Goal: Use online tool/utility: Utilize a website feature to perform a specific function

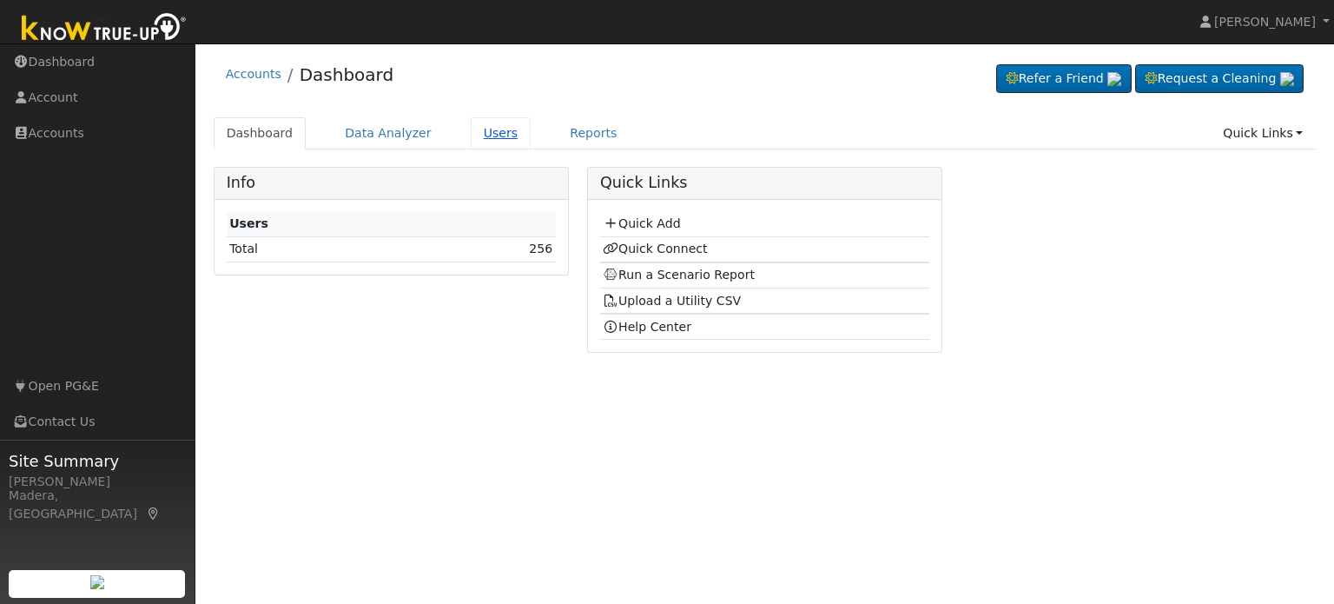
click at [479, 134] on link "Users" at bounding box center [501, 133] width 61 height 32
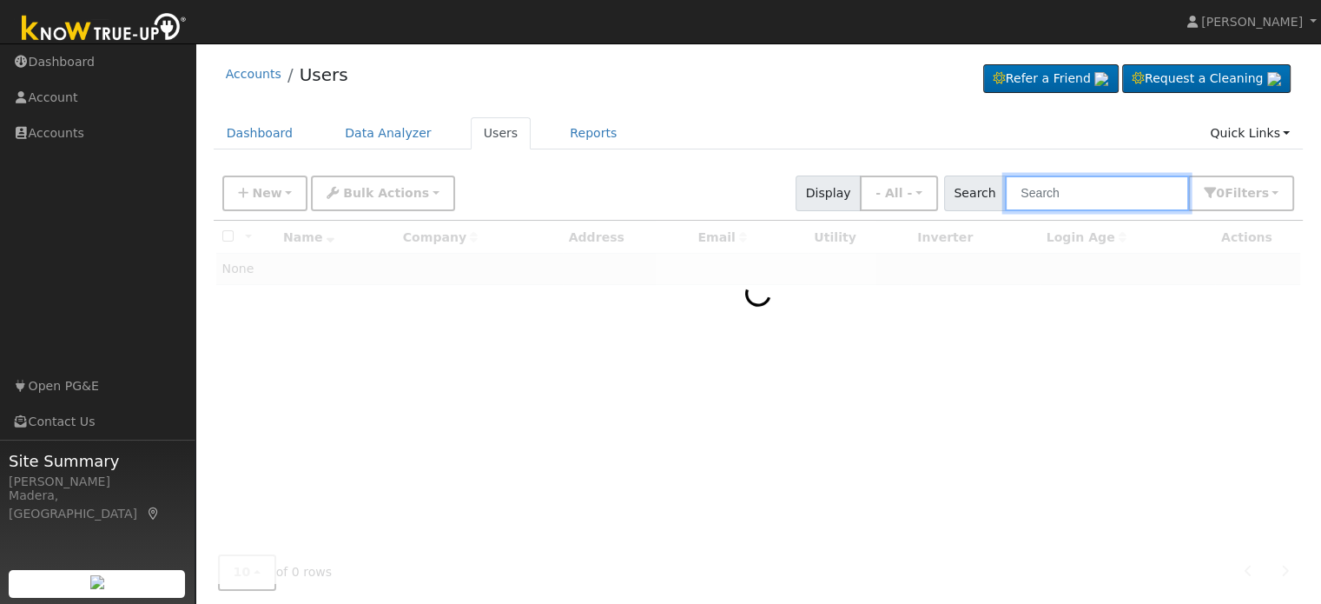
click at [1060, 190] on input "text" at bounding box center [1097, 193] width 184 height 36
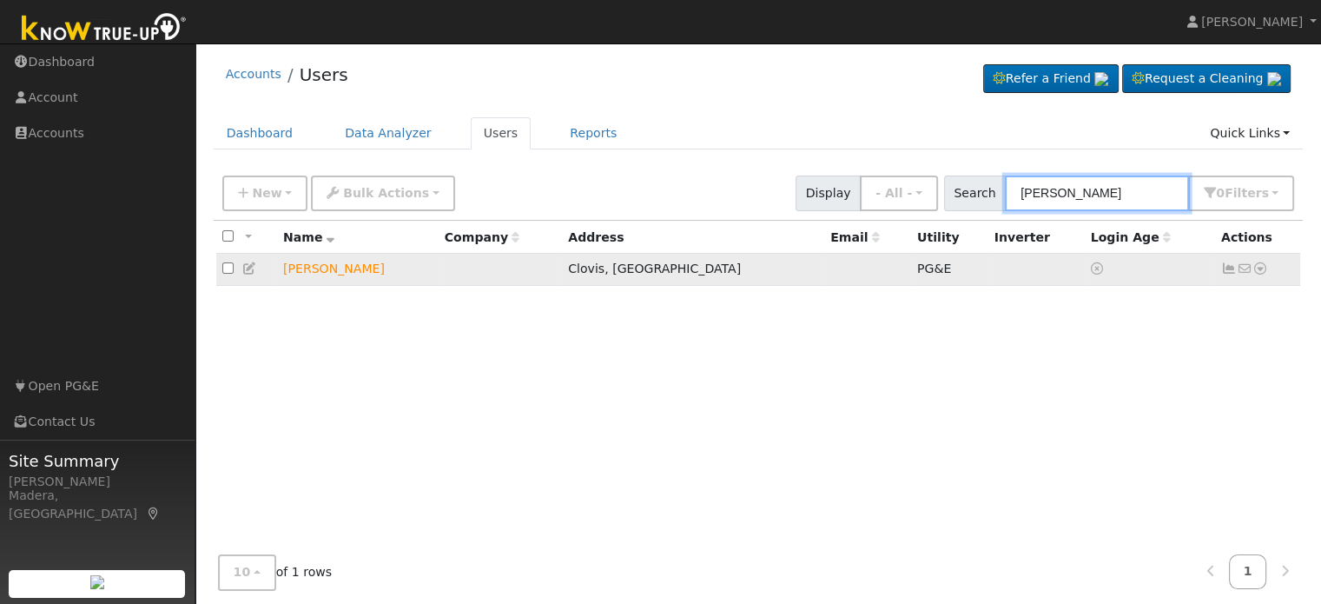
type input "vito"
click at [1260, 270] on icon at bounding box center [1260, 268] width 16 height 12
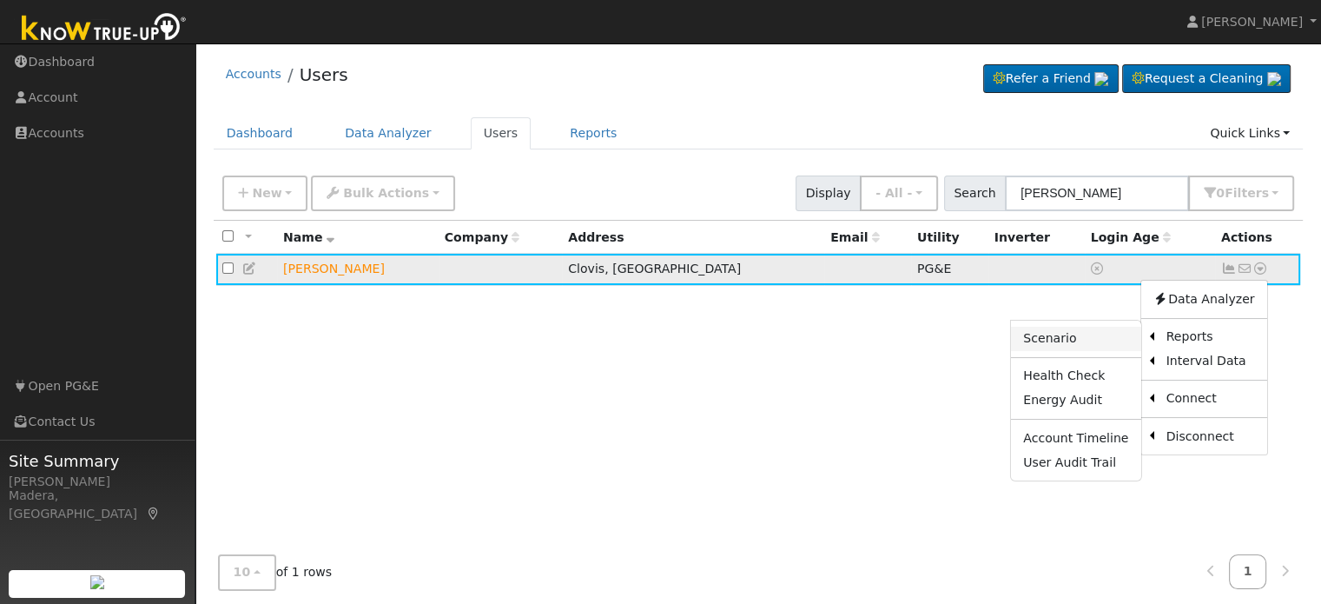
click at [1084, 338] on link "Scenario" at bounding box center [1075, 339] width 129 height 24
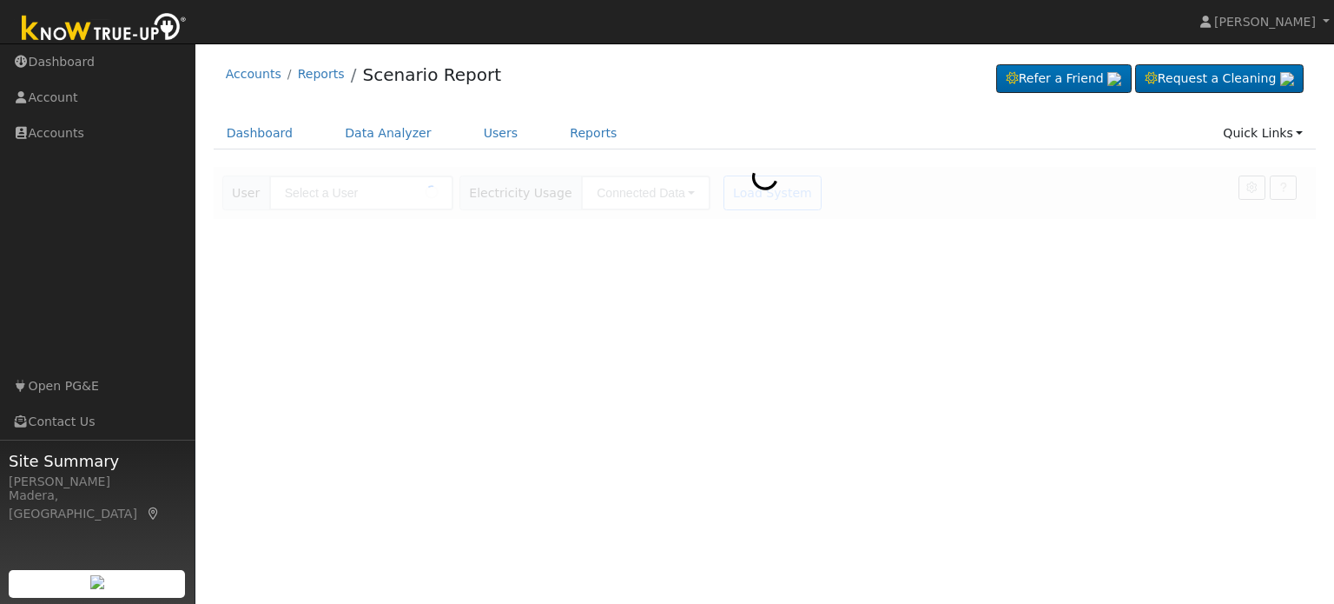
type input "[PERSON_NAME]"
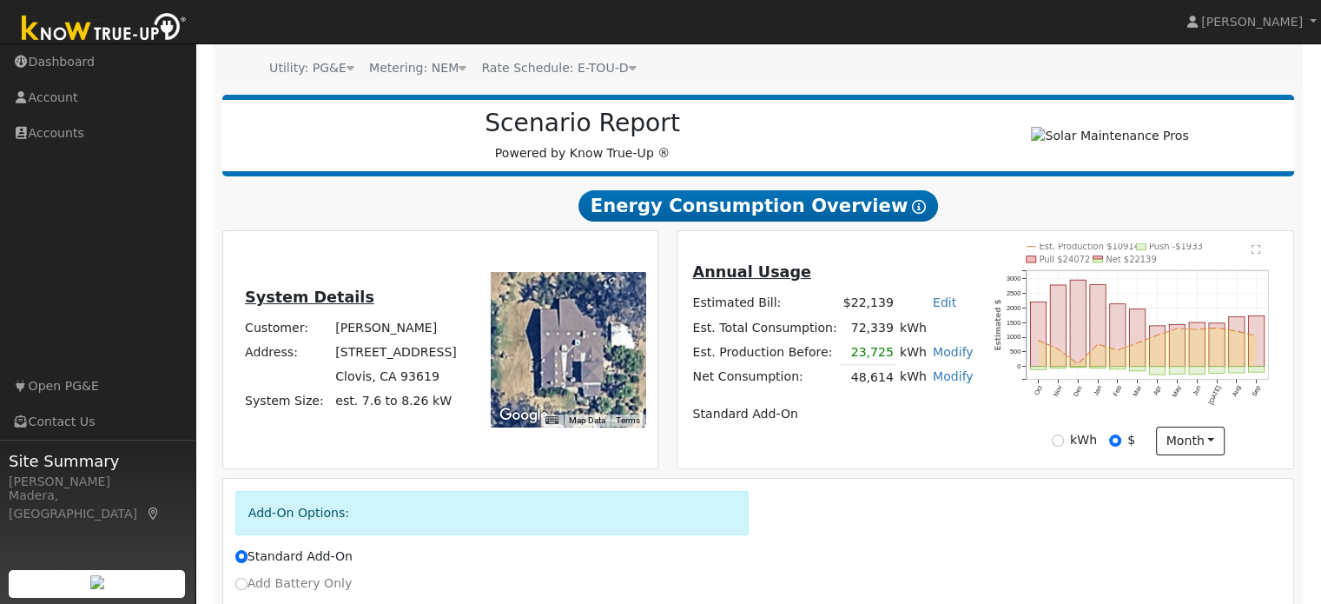
scroll to position [169, 0]
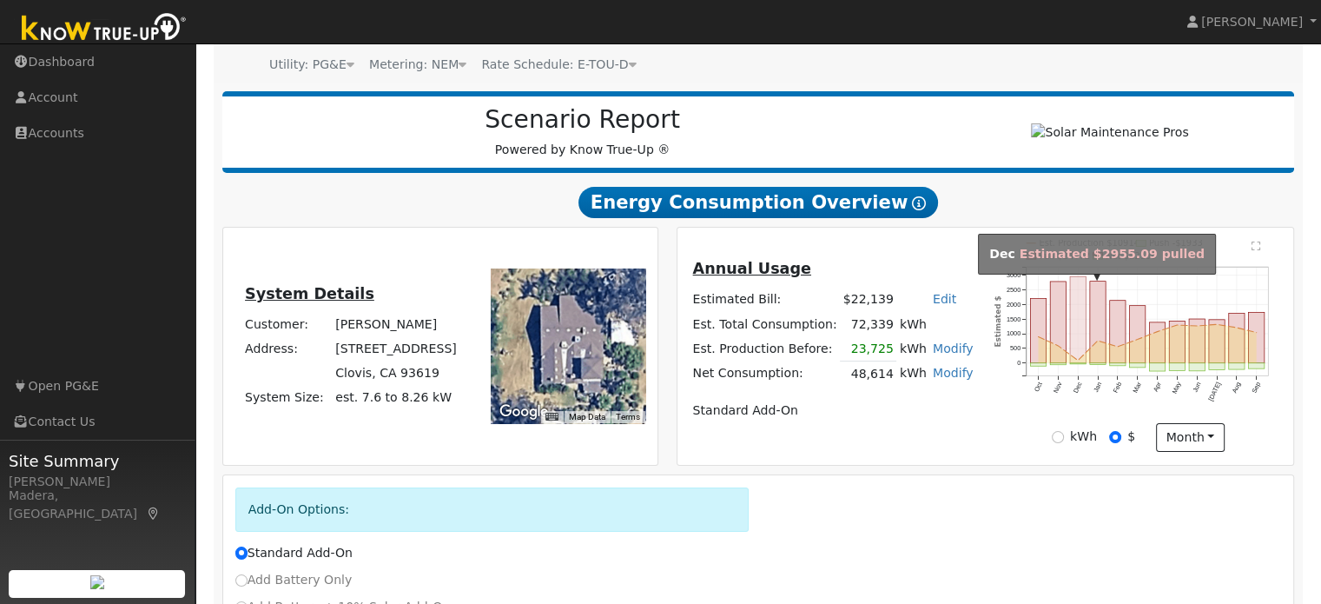
click at [1084, 338] on rect "onclick=""" at bounding box center [1078, 319] width 16 height 87
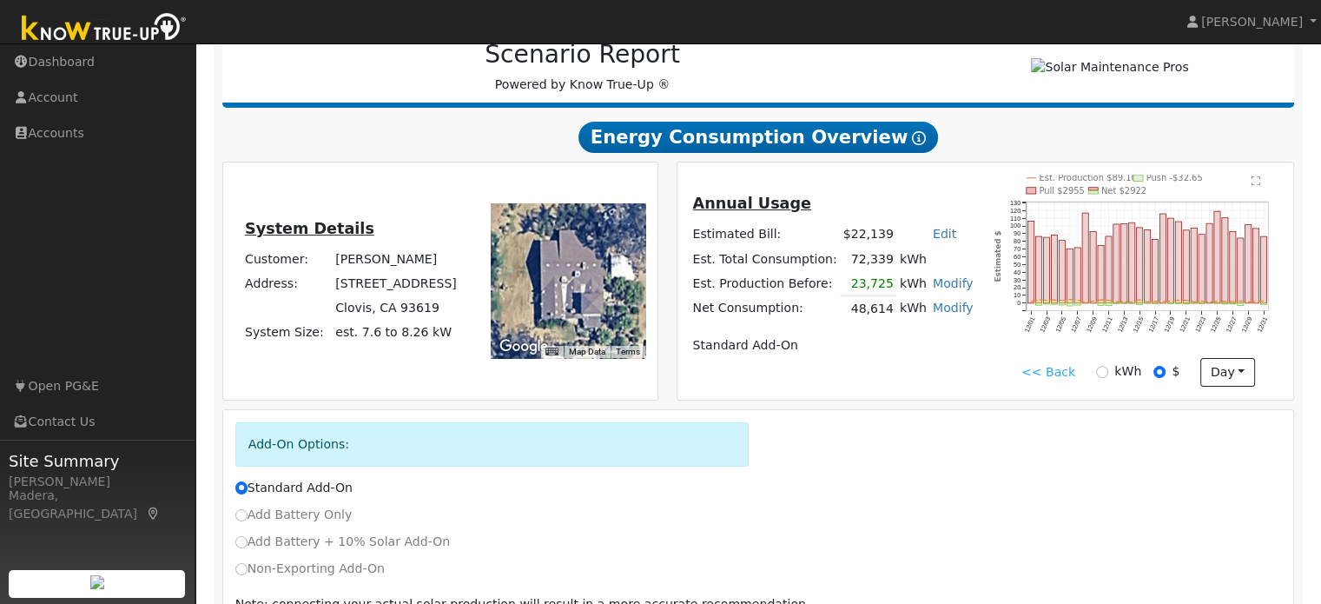
scroll to position [334, 0]
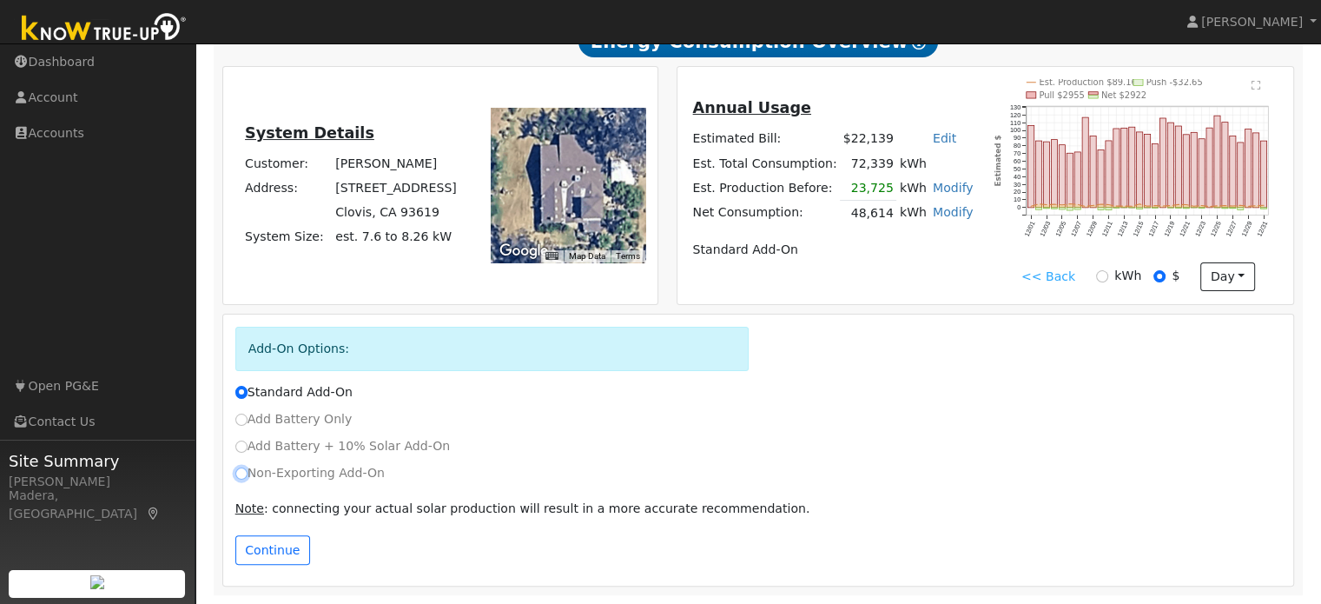
click at [245, 471] on input "Non-Exporting Add-On" at bounding box center [241, 473] width 12 height 12
radio input "true"
radio input "false"
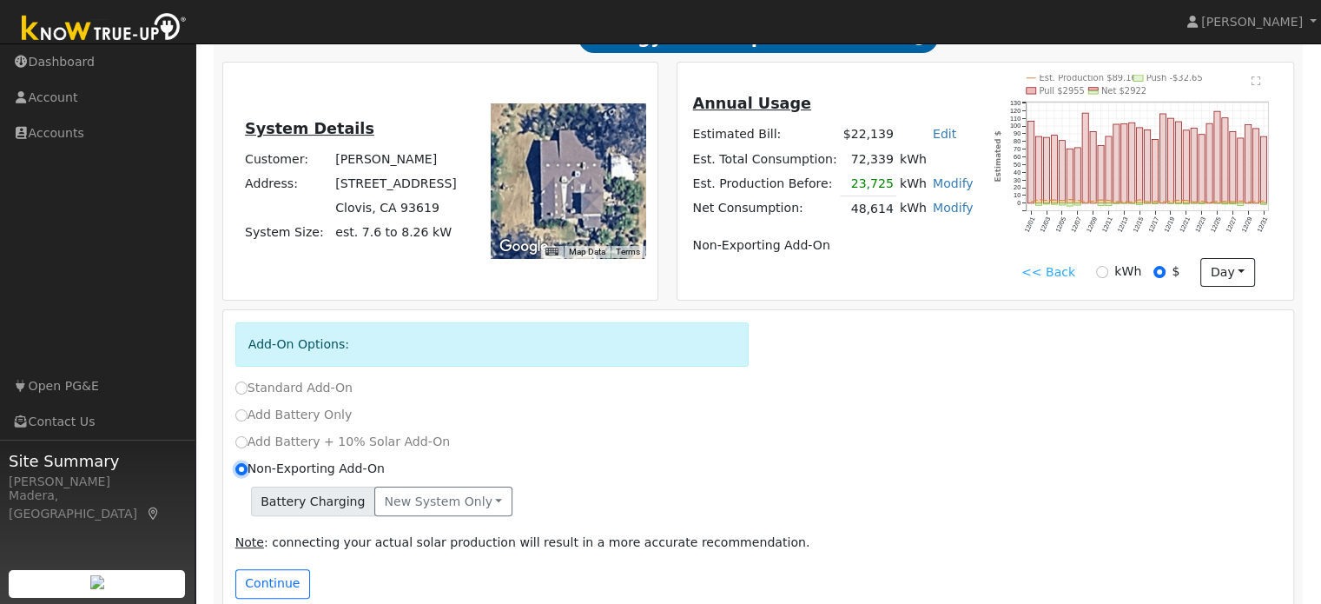
scroll to position [372, 0]
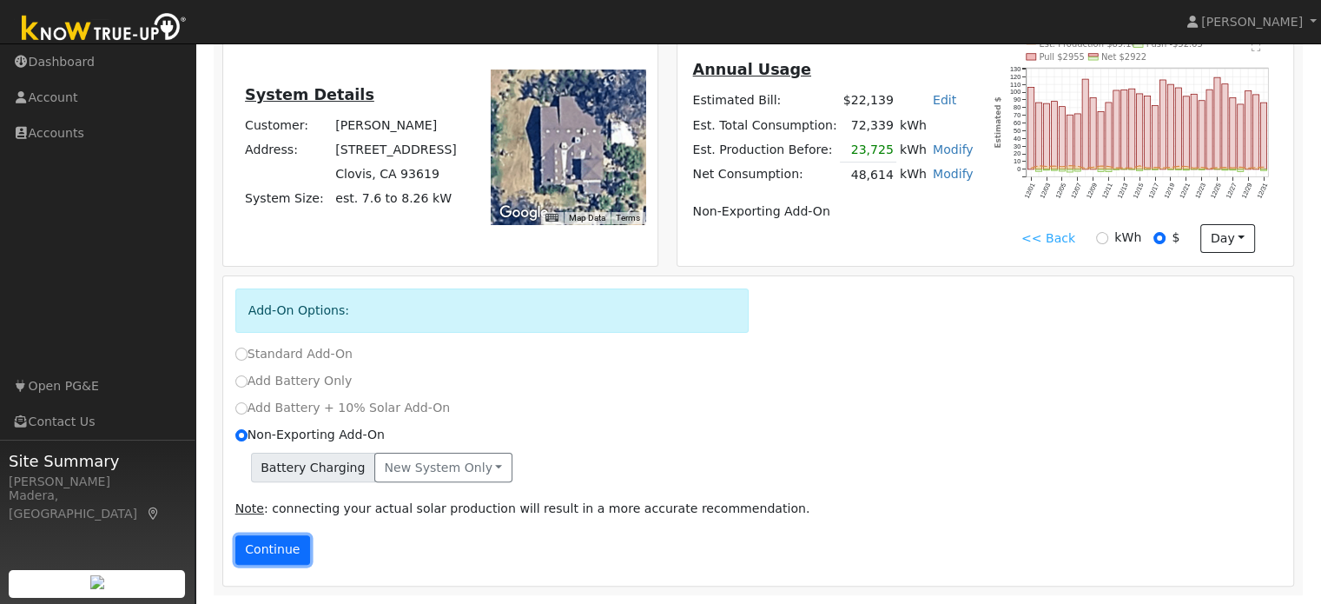
click at [284, 552] on button "Continue" at bounding box center [272, 550] width 75 height 30
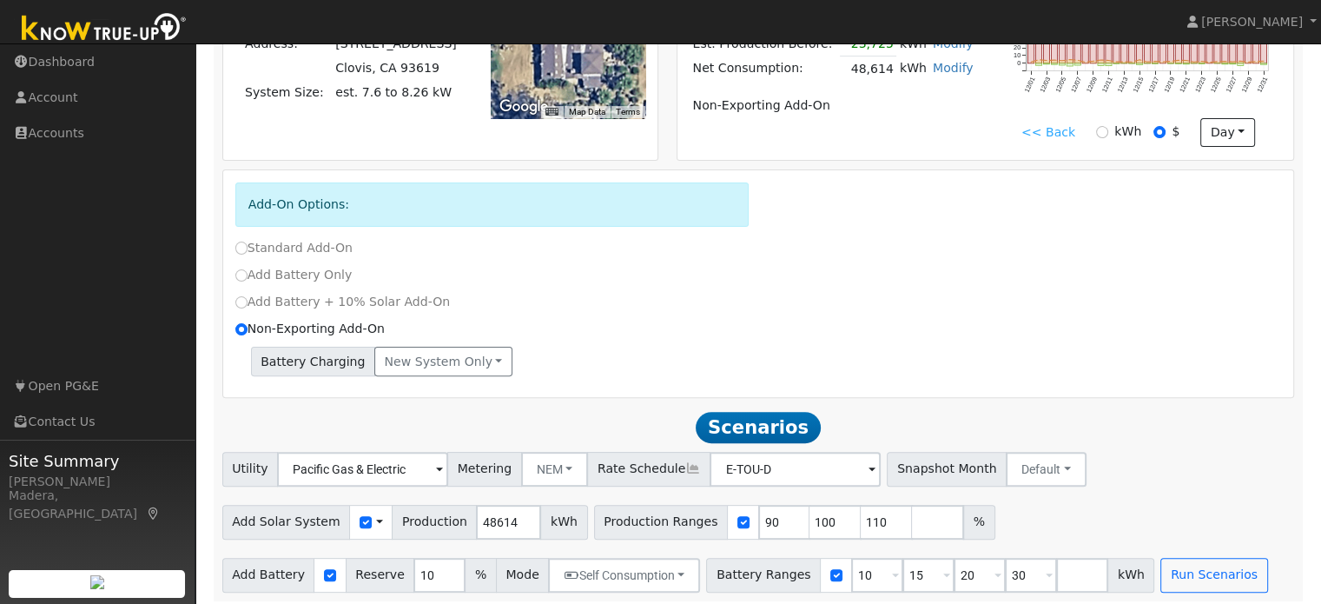
scroll to position [486, 0]
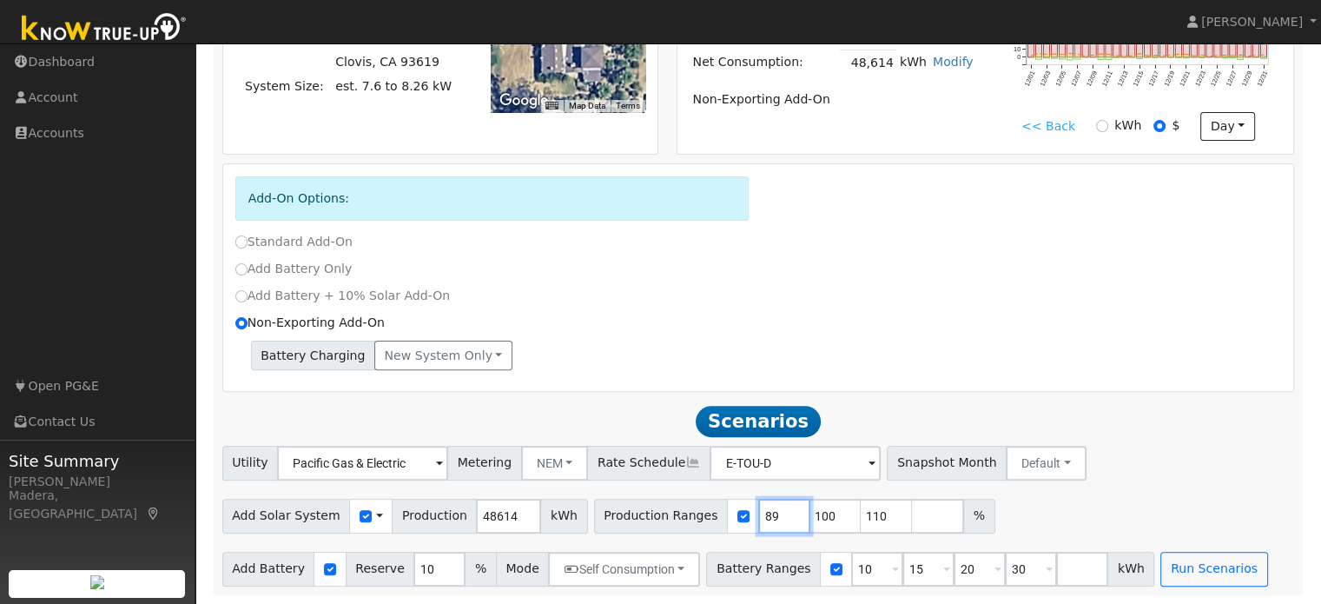
click at [758, 517] on input "89" at bounding box center [784, 516] width 52 height 35
type input "100"
type input "110"
type input "100"
type input "120"
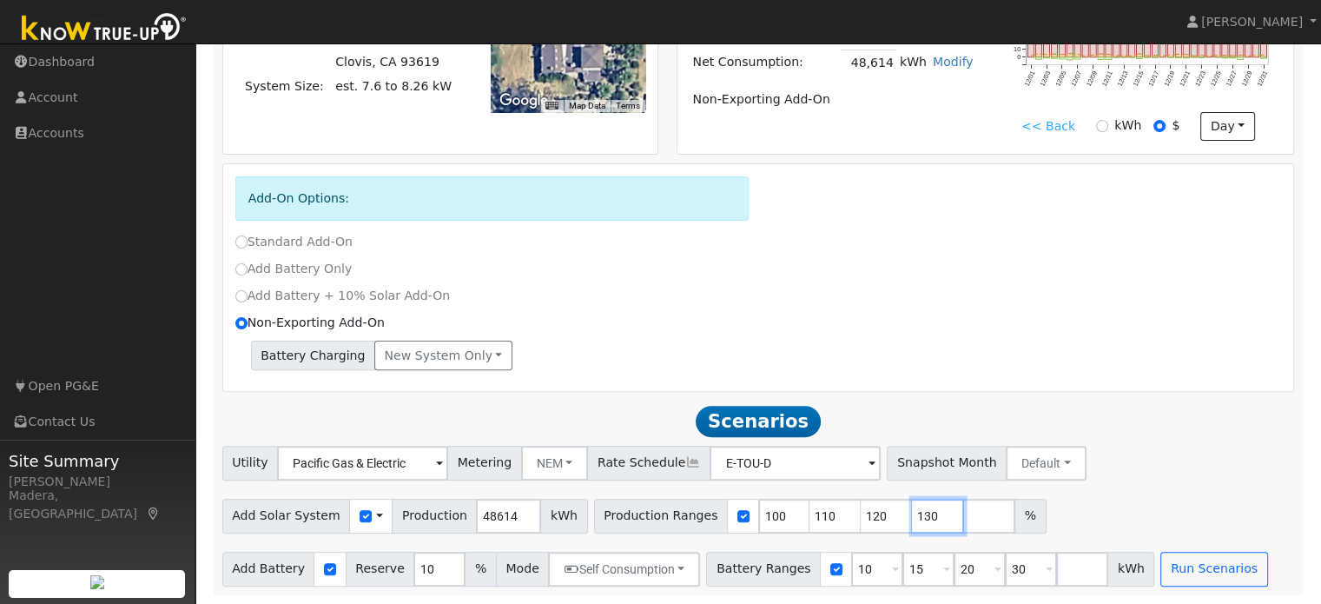
type input "130"
click at [851, 572] on input "10" at bounding box center [877, 569] width 52 height 35
type input "15"
type input "20"
type input "30"
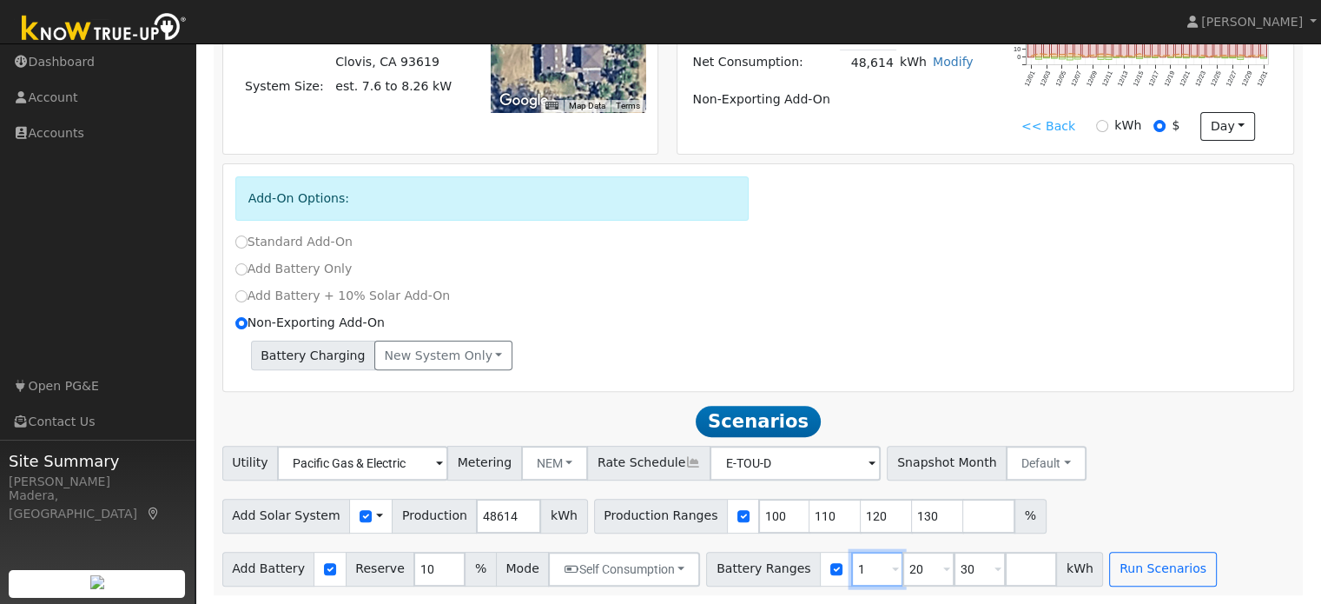
type input "20"
type input "30"
type input "3"
type input "30"
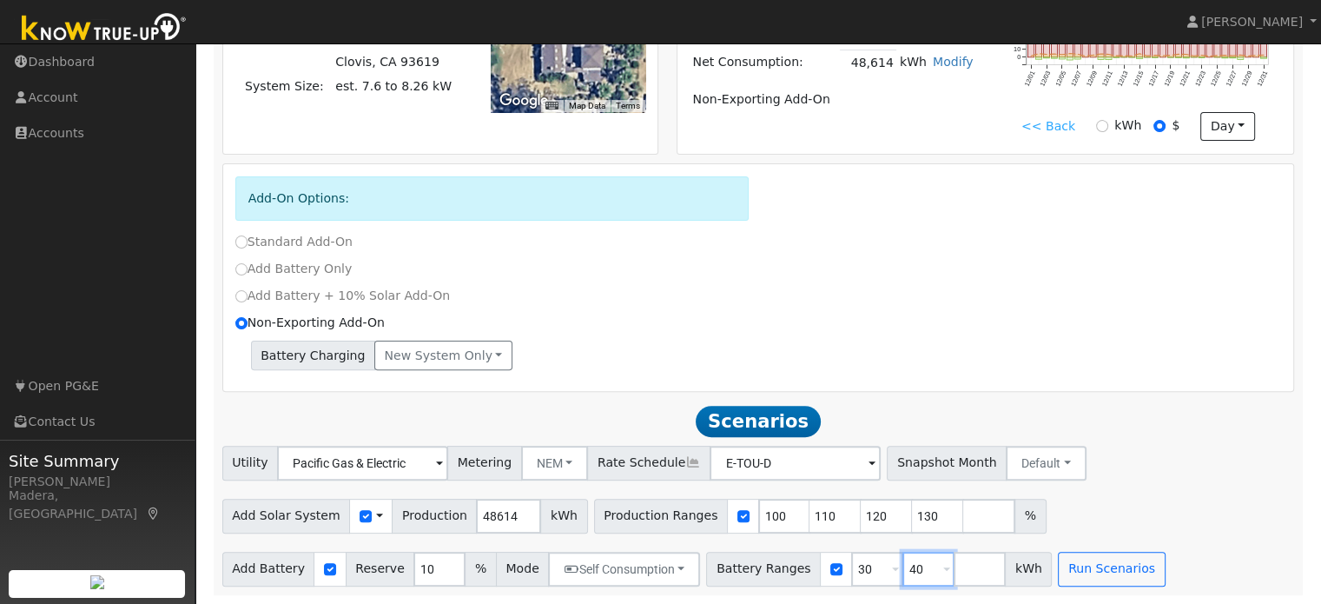
type input "40"
type input "50"
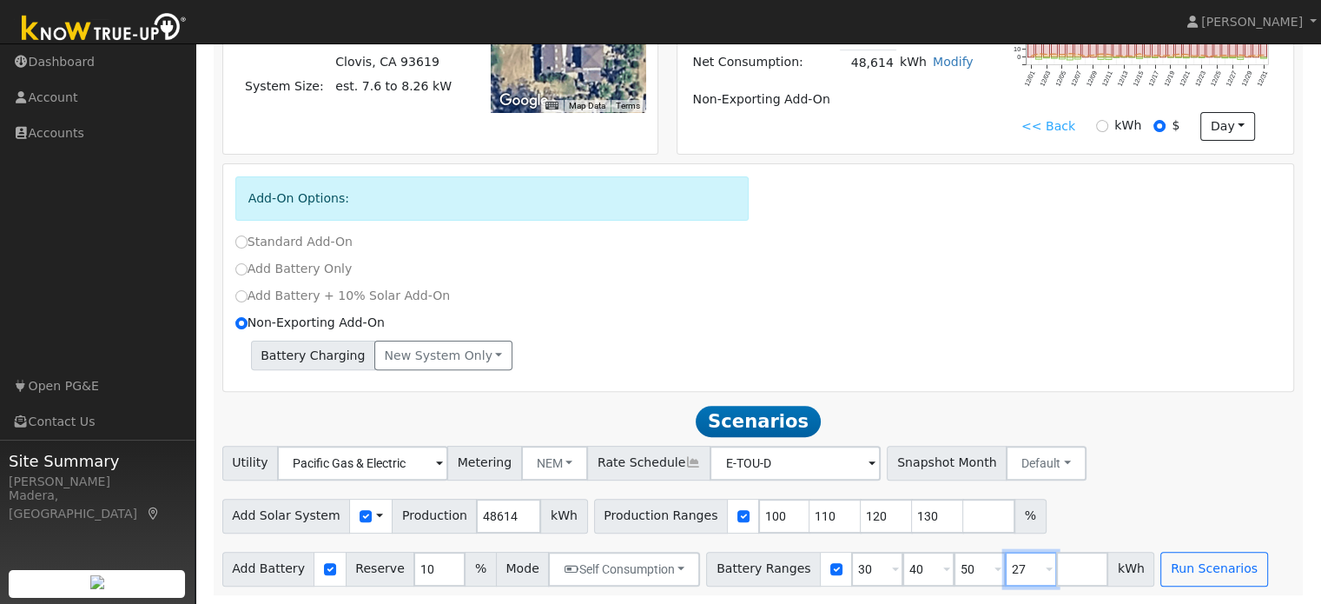
type input "27"
type input "30"
type input "40"
type input "50"
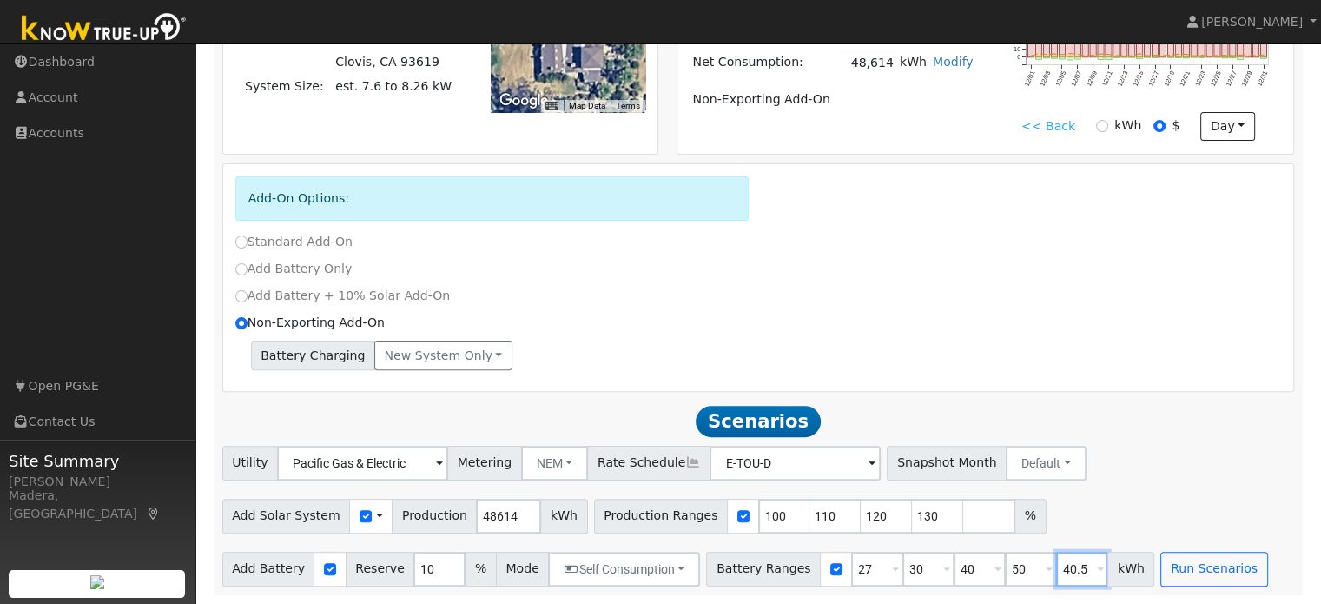
type input "40.5"
type input "50"
click at [851, 572] on input "27" at bounding box center [877, 569] width 52 height 35
type input "30"
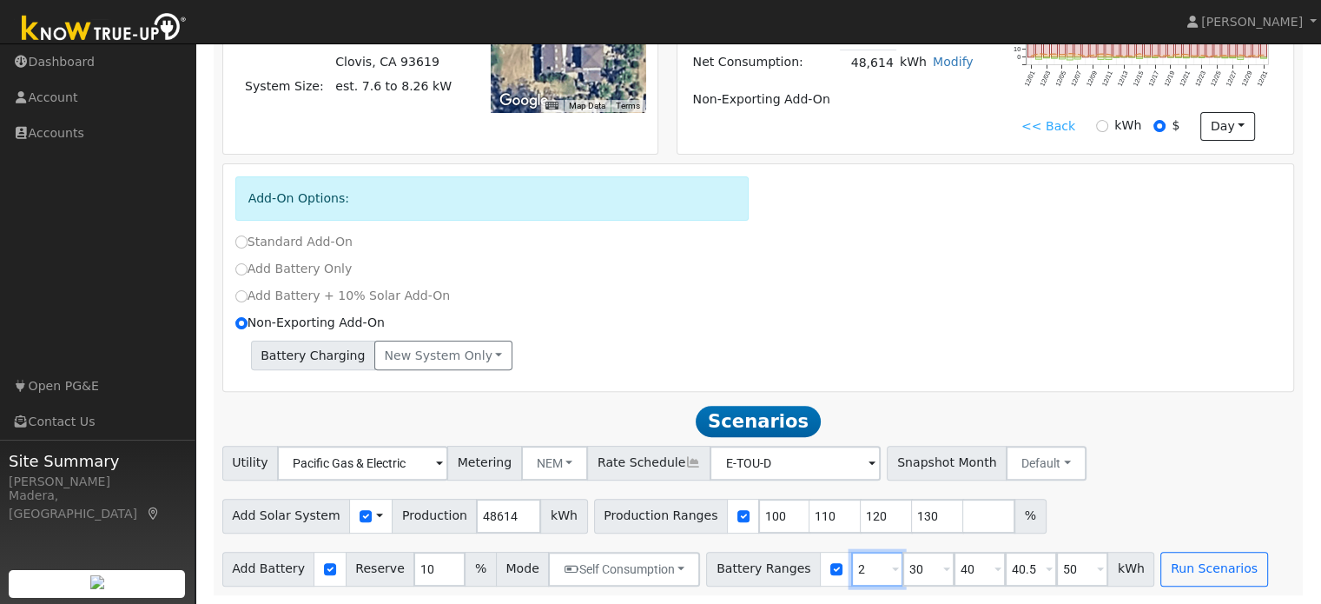
type input "40"
type input "40.5"
type input "50"
type input "30"
click at [1056, 571] on input "number" at bounding box center [1082, 569] width 52 height 35
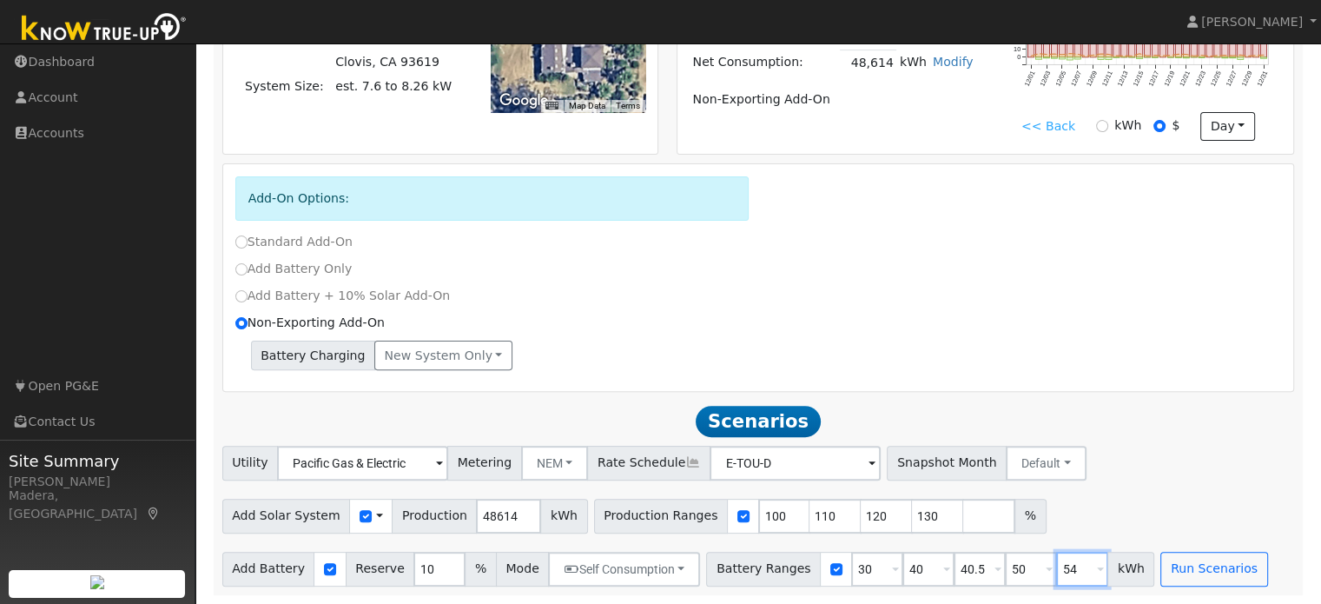
type input "54"
click at [851, 565] on input "30" at bounding box center [877, 569] width 52 height 35
type input "40"
type input "40.5"
type input "50"
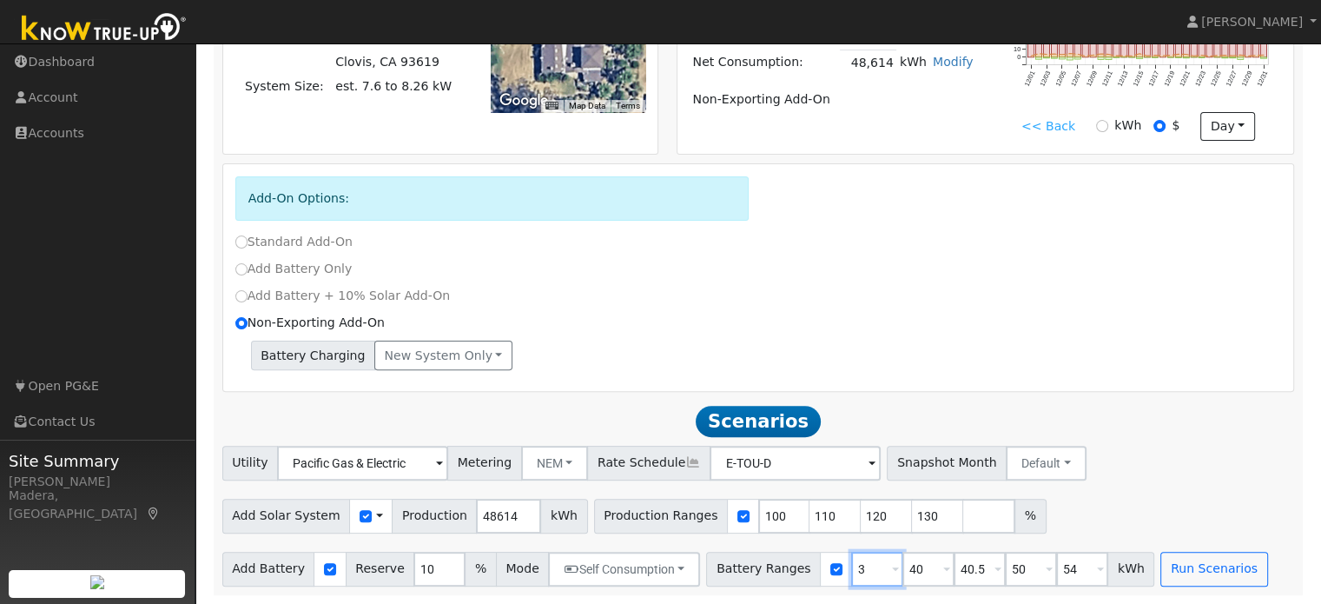
type input "54"
type input "40"
click at [1056, 564] on input "number" at bounding box center [1082, 569] width 52 height 35
type input "60"
click at [1110, 503] on div "Add Solar System Use CSV Data Production 48614 kWh Production Ranges 100 110 12…" at bounding box center [758, 512] width 1079 height 41
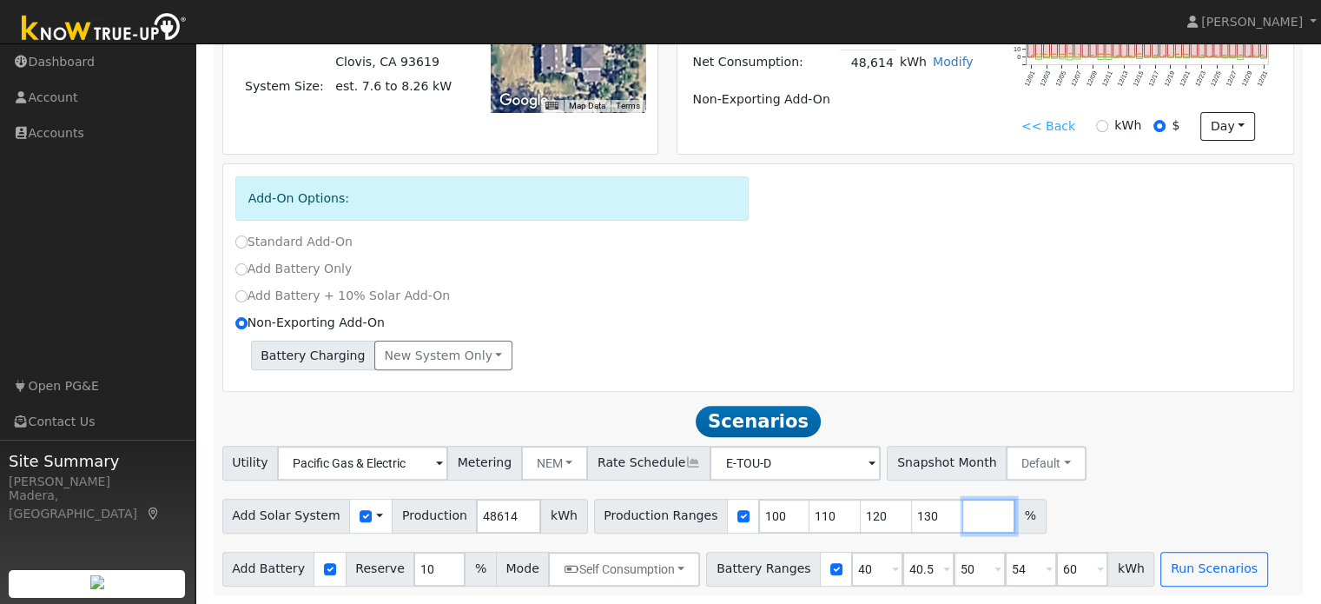
click at [963, 512] on input "number" at bounding box center [989, 516] width 52 height 35
type input "140"
click at [1065, 516] on div "Add Solar System Use CSV Data Production 48614 kWh Production Ranges 100 110 12…" at bounding box center [758, 512] width 1079 height 41
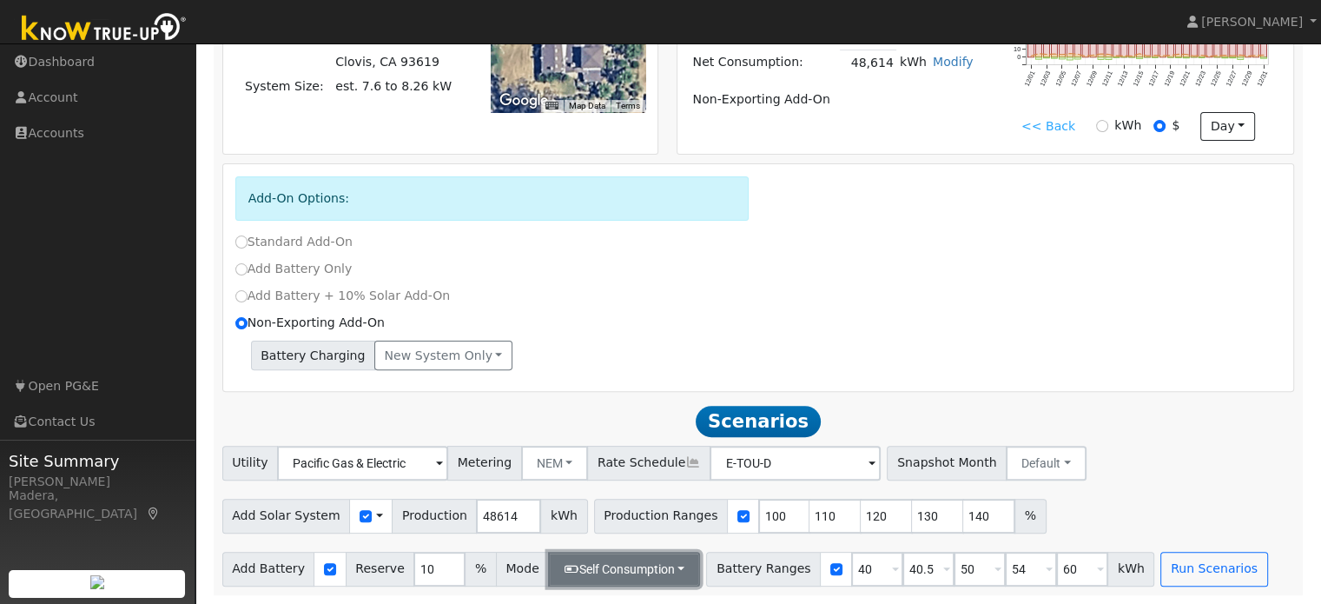
click at [580, 567] on button "Self Consumption" at bounding box center [624, 569] width 152 height 35
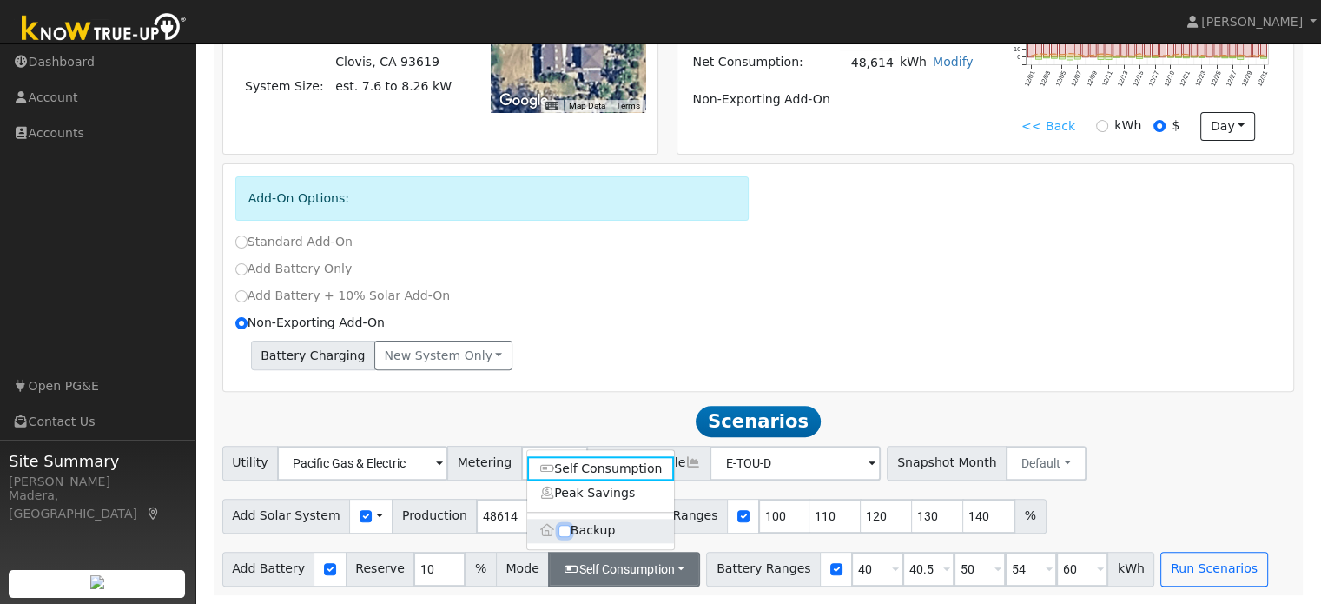
click at [567, 534] on input "Backup" at bounding box center [564, 531] width 12 height 12
checkbox input "true"
type input "20"
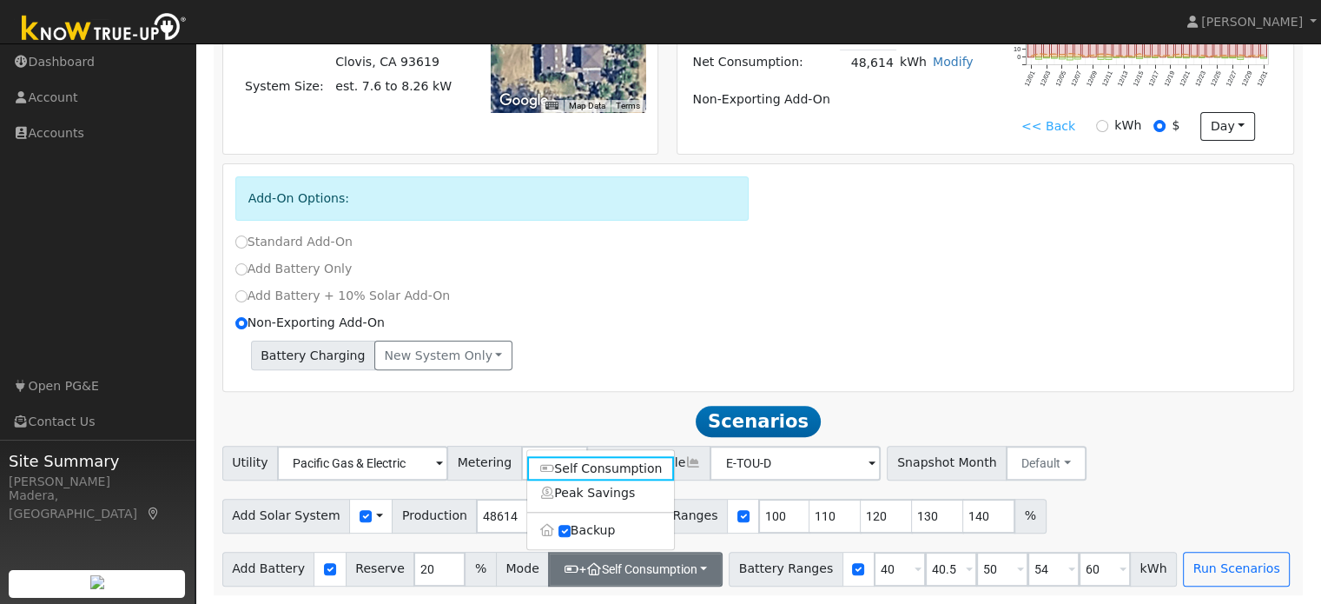
click at [1177, 494] on div "Add Solar System Use CSV Data Production 48614 kWh Production Ranges 100 110 12…" at bounding box center [758, 512] width 1079 height 41
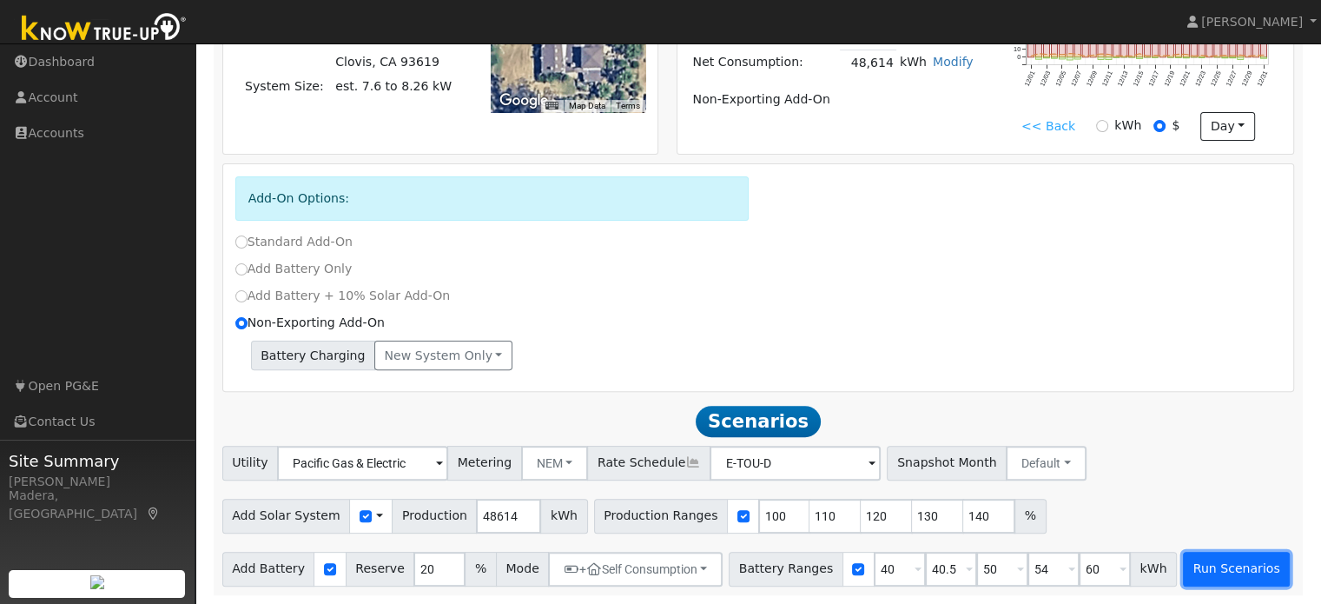
click at [1187, 571] on button "Run Scenarios" at bounding box center [1236, 569] width 107 height 35
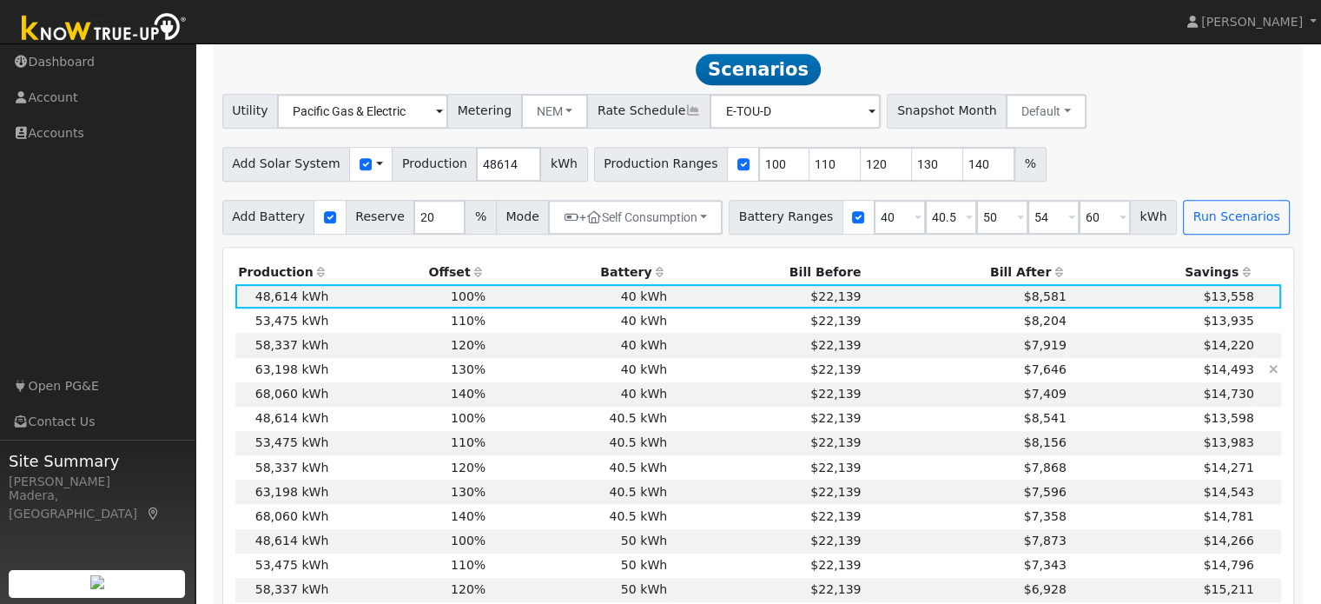
scroll to position [830, 0]
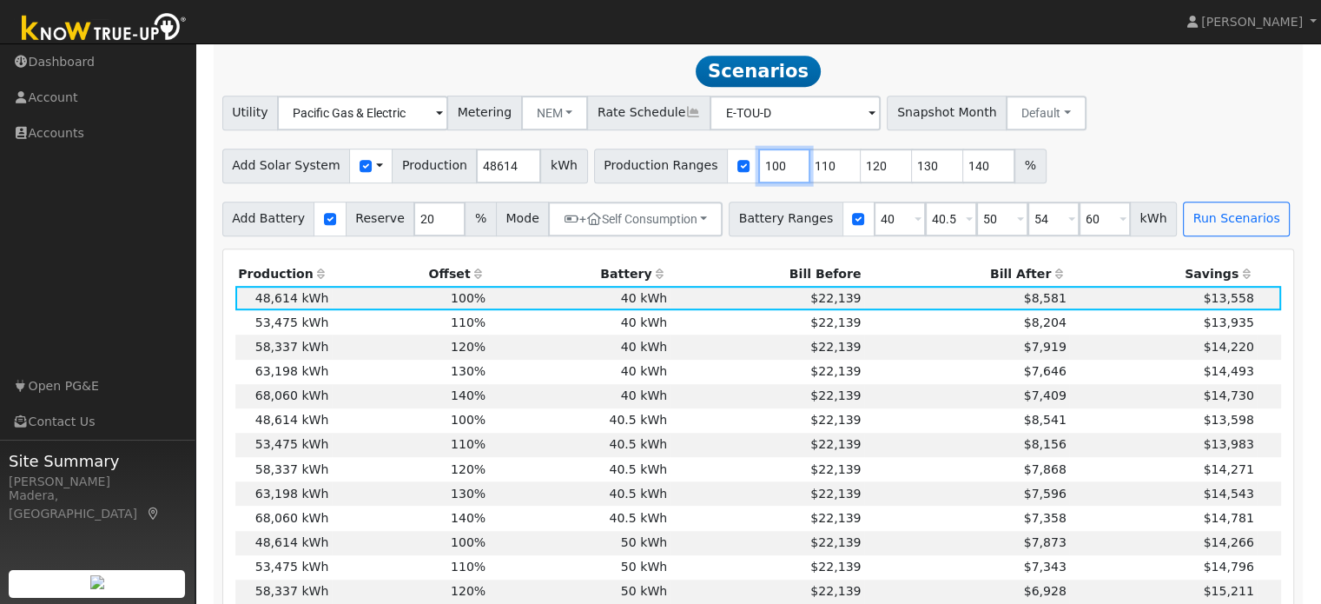
click at [758, 170] on input "100" at bounding box center [784, 166] width 52 height 35
type input "110"
type input "120"
type input "130"
type input "140"
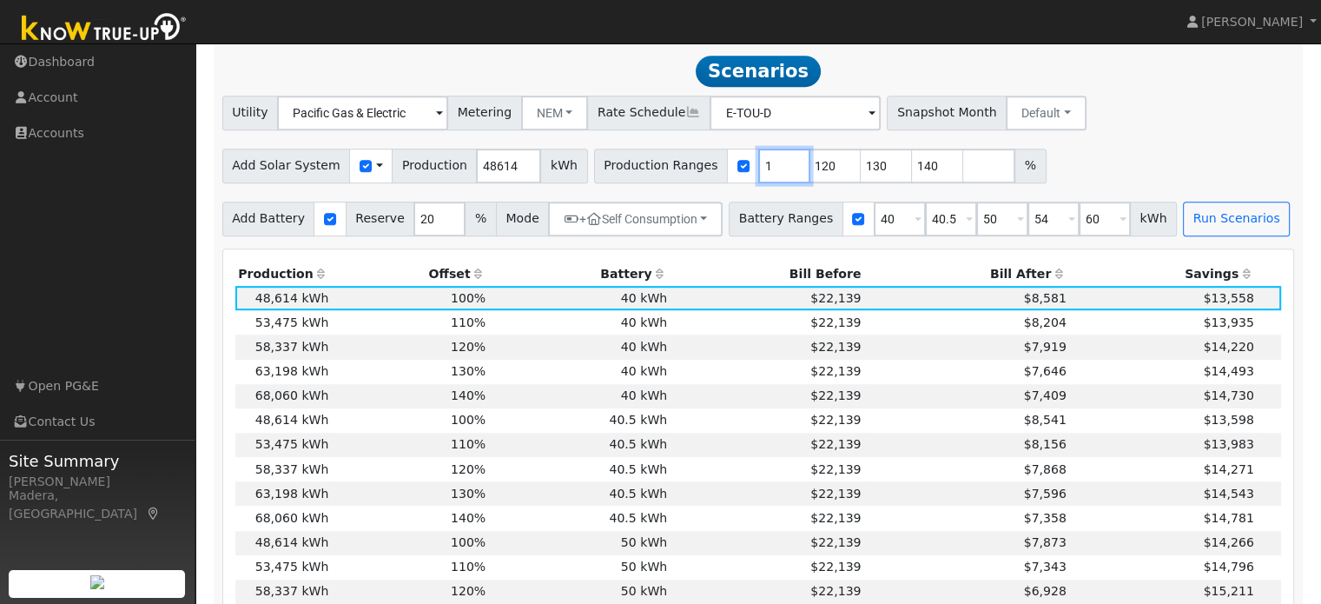
type input "120"
type input "130"
type input "140"
type input "130"
type input "140"
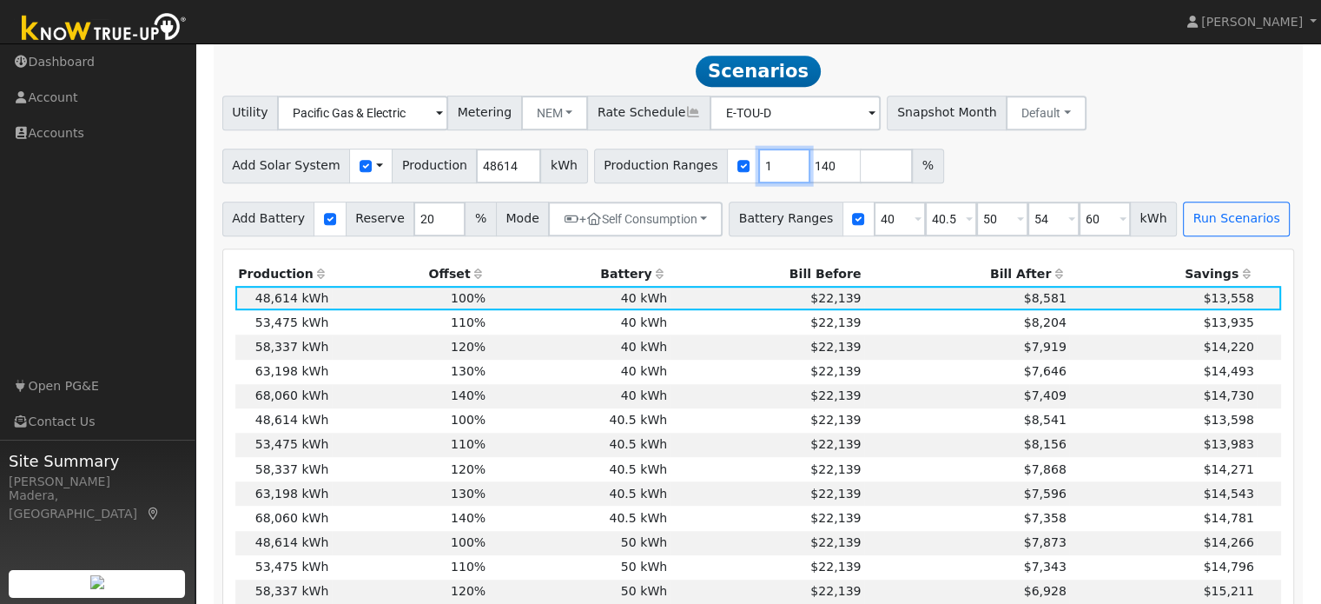
type input "140"
type input "1"
type input "133"
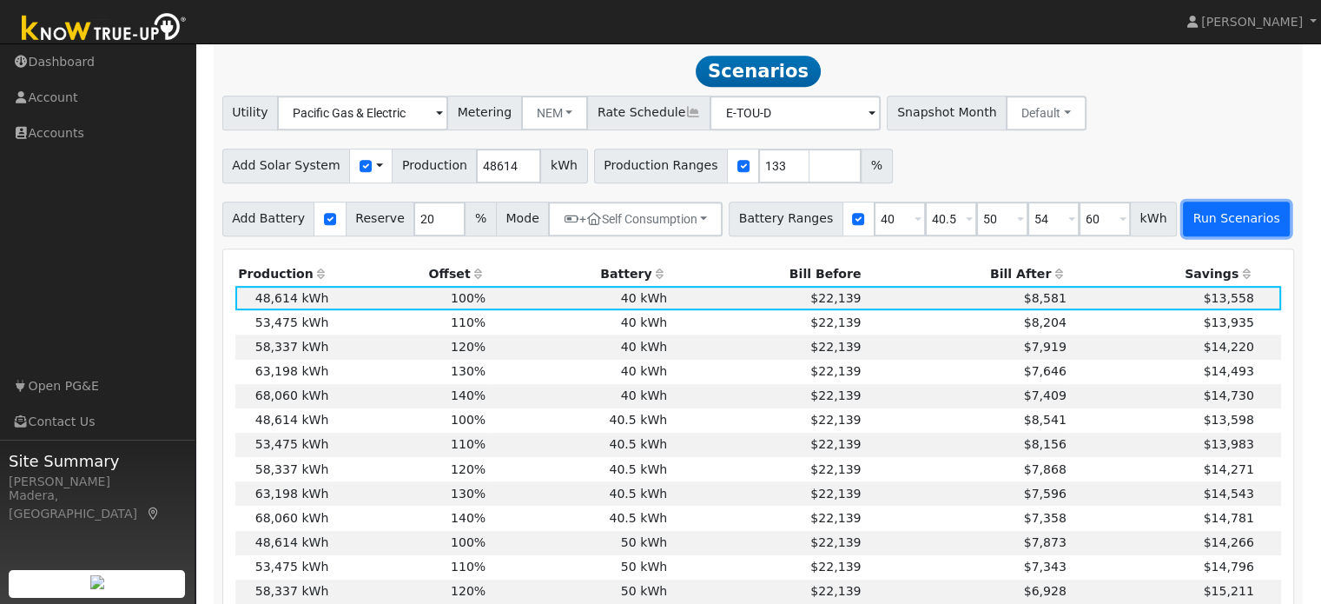
click at [1196, 221] on button "Run Scenarios" at bounding box center [1236, 218] width 107 height 35
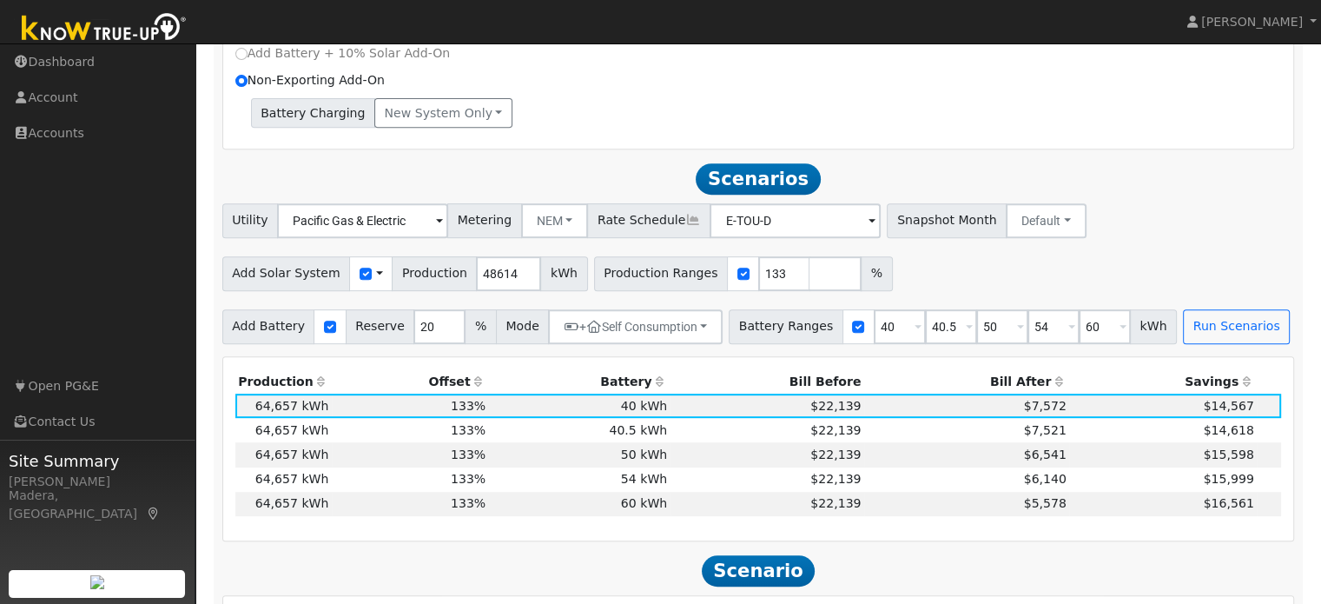
scroll to position [723, 0]
click at [980, 335] on input "50" at bounding box center [1002, 325] width 52 height 35
type input "54"
type input "60"
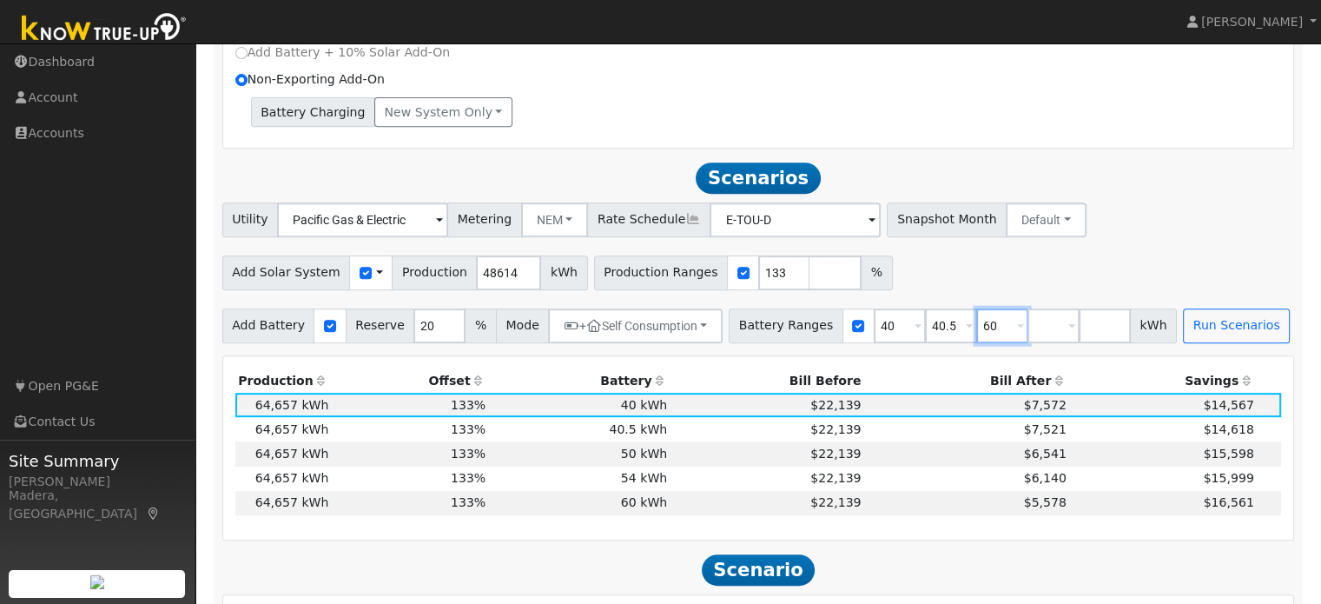
type input "6"
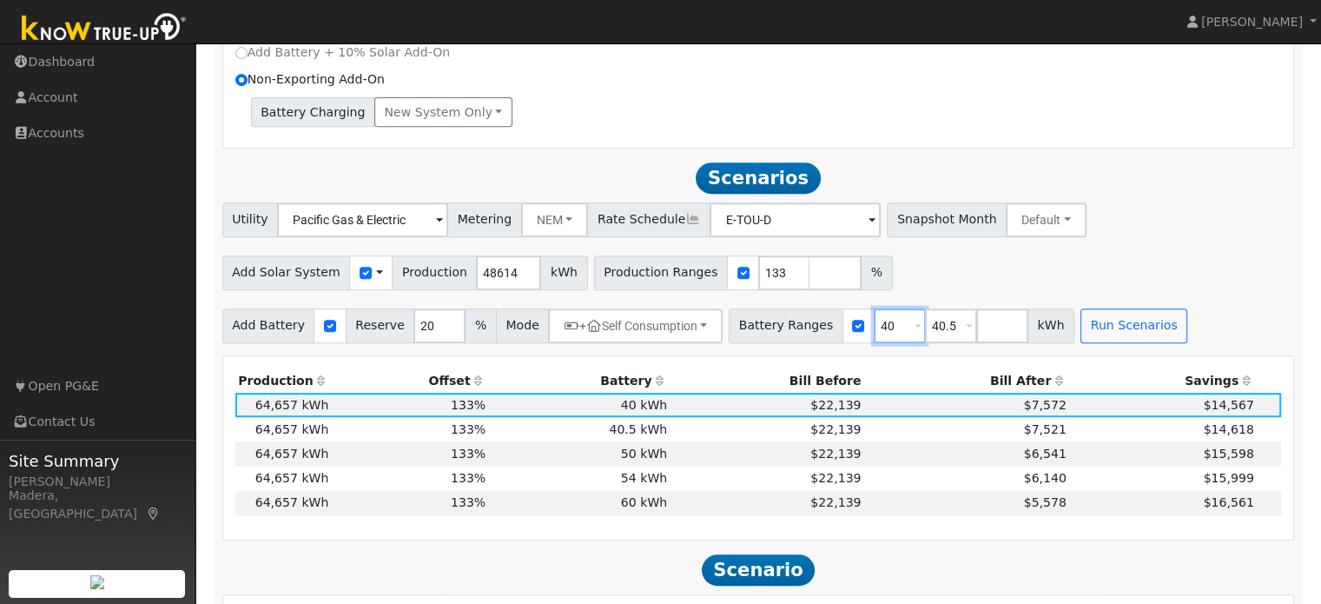
click at [874, 328] on input "40" at bounding box center [900, 325] width 52 height 35
type input "40.5"
type input "4"
type input "54"
type input "67.5"
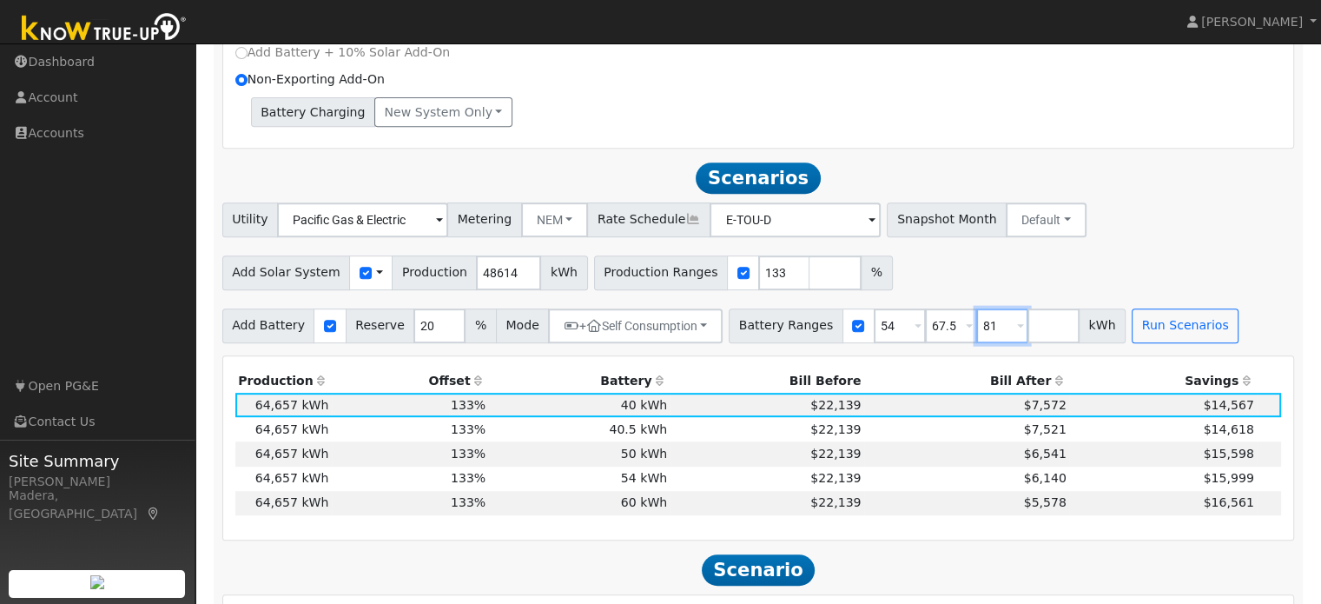
type input "81"
click at [758, 276] on input "133" at bounding box center [784, 272] width 52 height 35
type input "135"
type input "145"
type input "155"
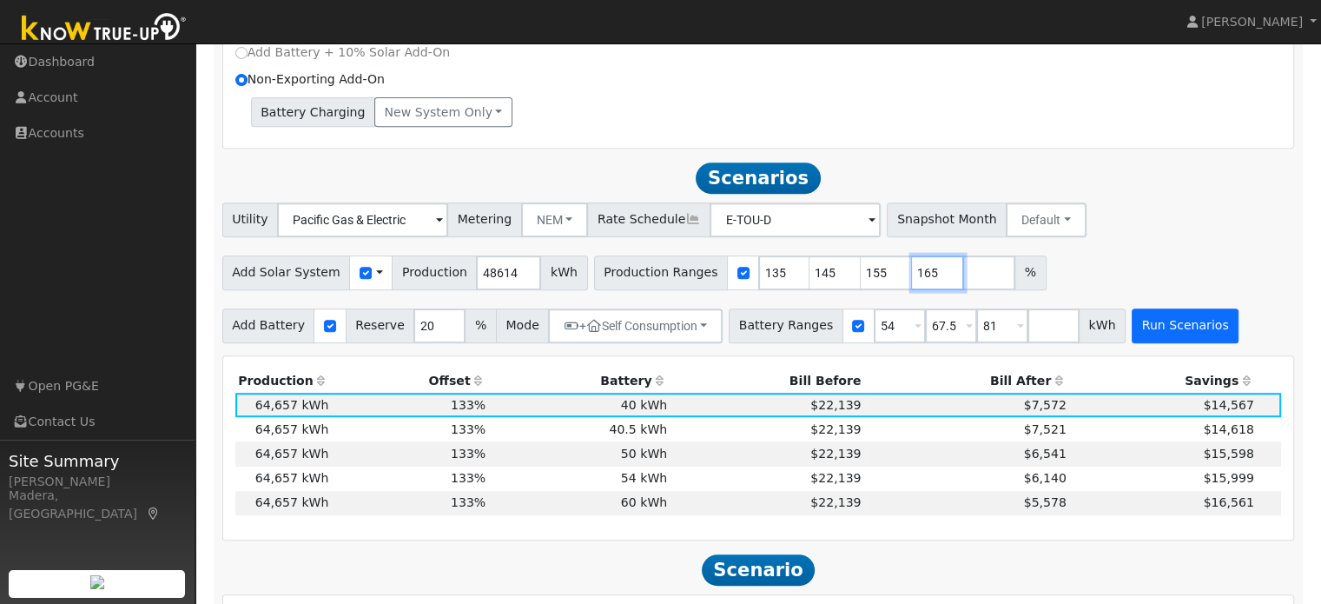
type input "165"
click at [1135, 329] on button "Run Scenarios" at bounding box center [1185, 325] width 107 height 35
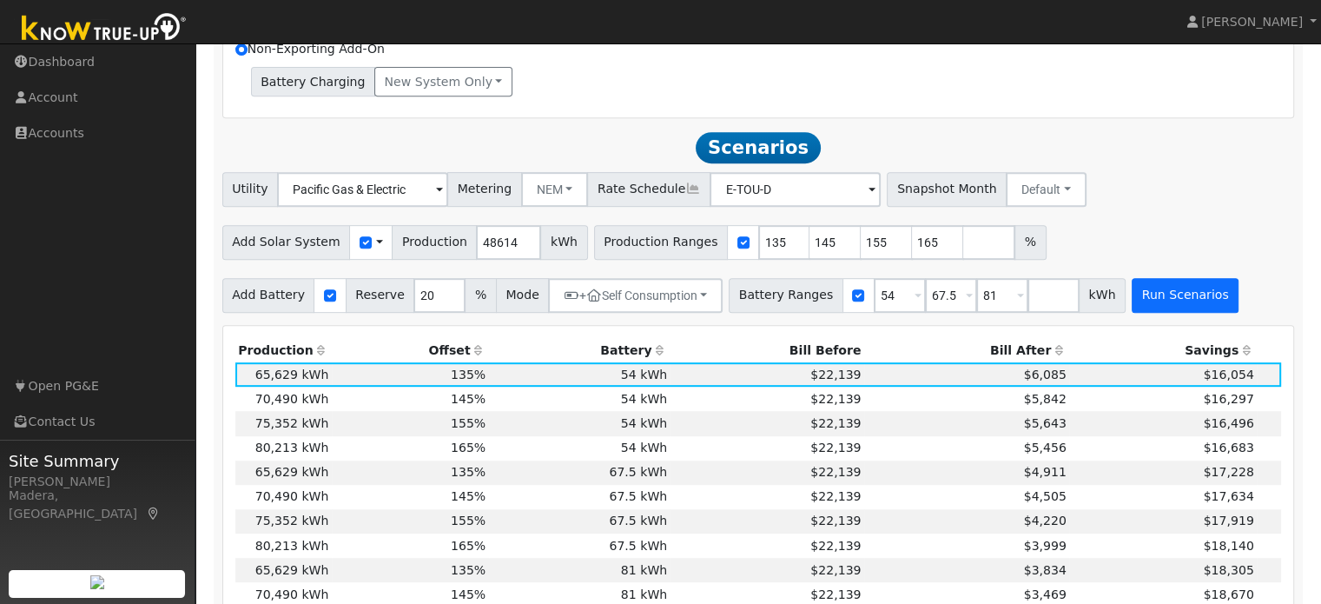
scroll to position [743, 0]
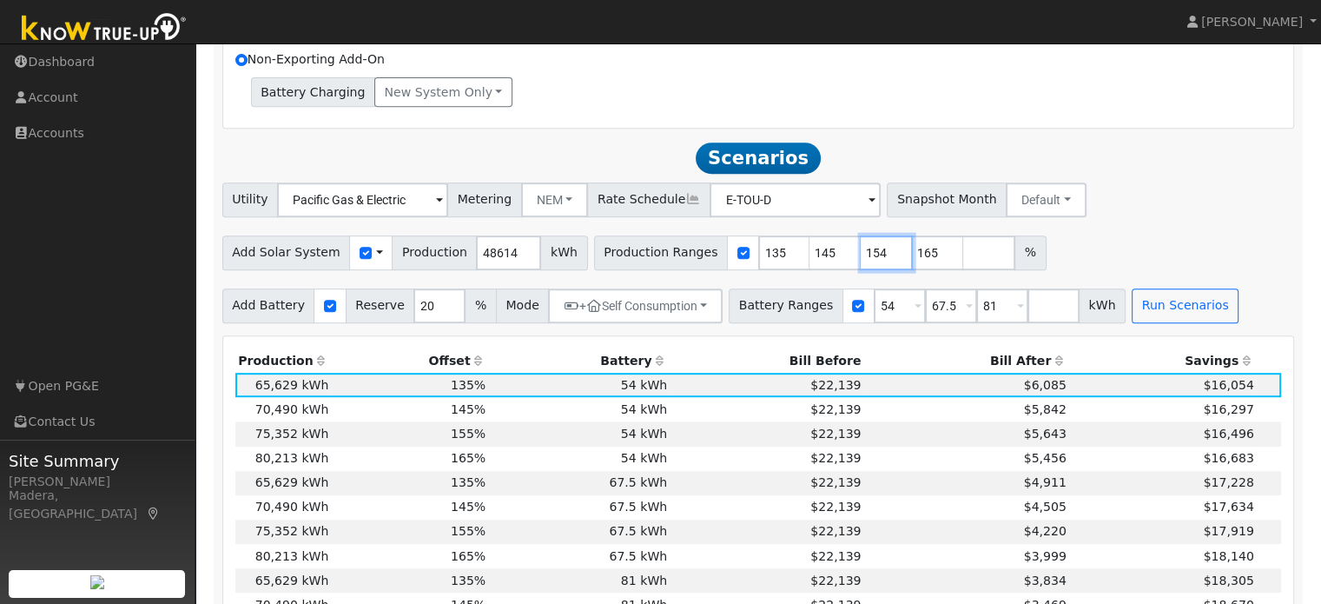
click at [862, 263] on input "154" at bounding box center [887, 252] width 52 height 35
click at [862, 263] on input "153" at bounding box center [887, 252] width 52 height 35
click at [862, 263] on input "152" at bounding box center [887, 252] width 52 height 35
click at [862, 263] on input "151" at bounding box center [887, 252] width 52 height 35
type input "150"
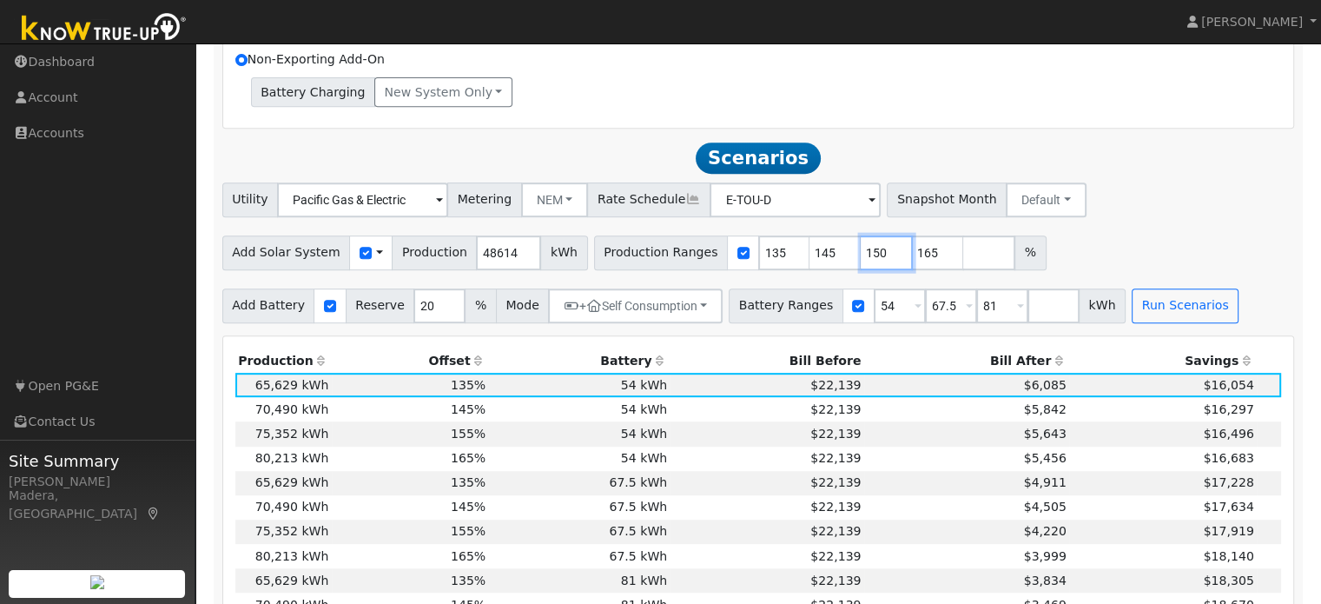
click at [862, 263] on input "150" at bounding box center [887, 252] width 52 height 35
click at [1137, 308] on button "Run Scenarios" at bounding box center [1185, 305] width 107 height 35
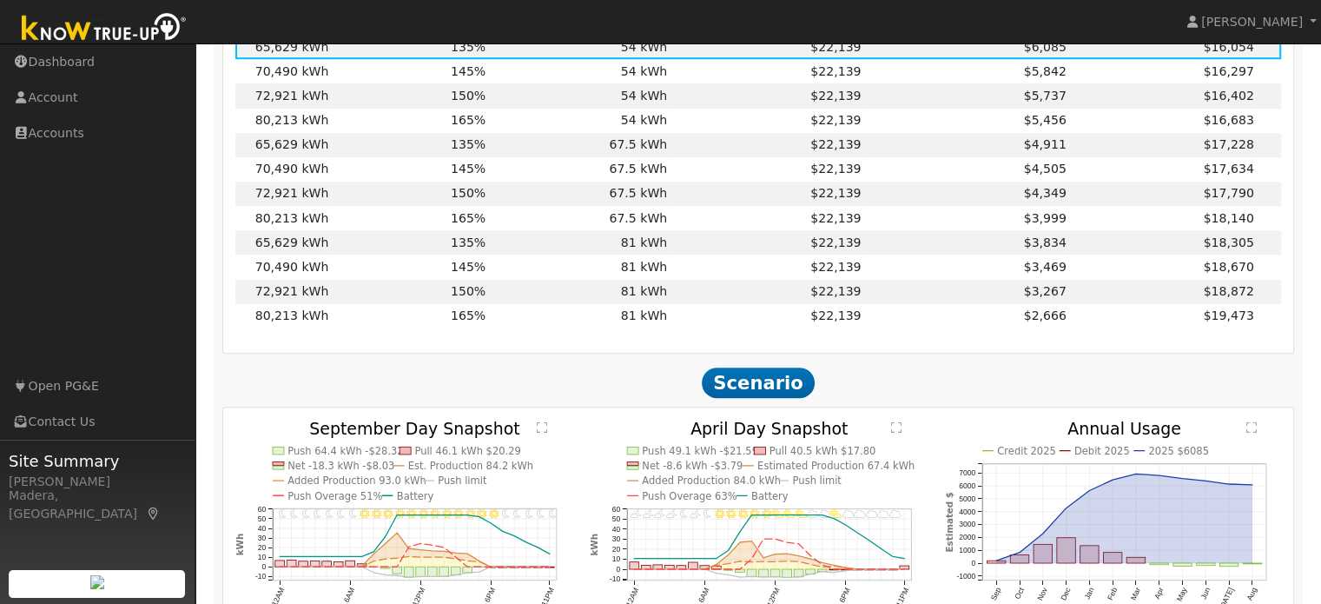
scroll to position [1083, 0]
click at [272, 292] on td "72,921 kWh" at bounding box center [283, 290] width 96 height 24
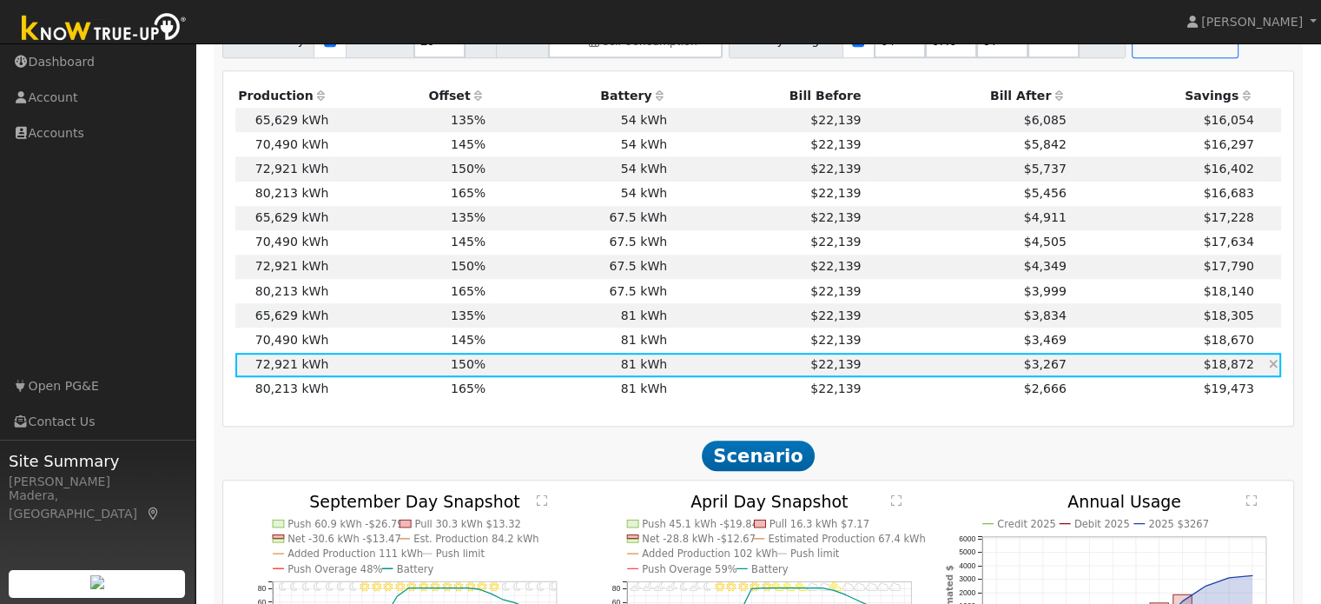
scroll to position [1000, 0]
